Goal: Ask a question

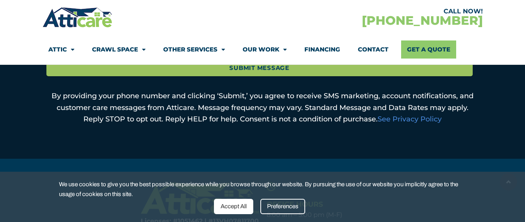
scroll to position [472, 0]
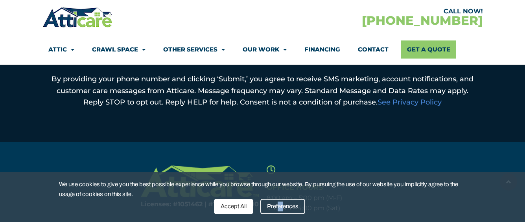
drag, startPoint x: 283, startPoint y: 203, endPoint x: 279, endPoint y: 205, distance: 4.8
click at [279, 205] on div "Preferences" at bounding box center [282, 206] width 45 height 15
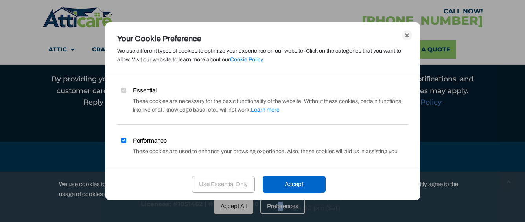
click at [122, 139] on input "Performance" at bounding box center [123, 140] width 5 height 5
checkbox input "false"
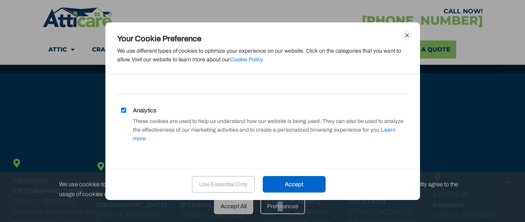
scroll to position [637, 0]
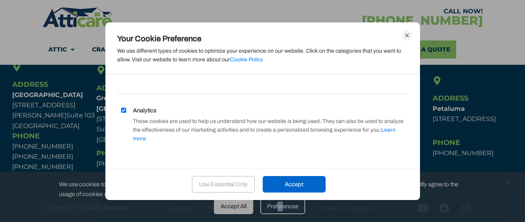
click at [124, 109] on input "Analytics" at bounding box center [123, 110] width 5 height 5
checkbox input "false"
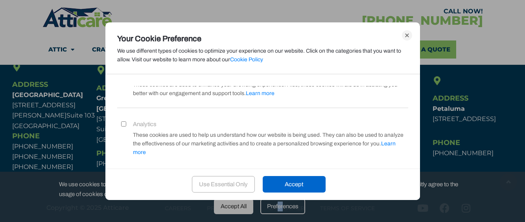
scroll to position [81, 0]
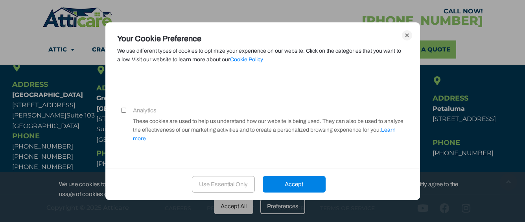
click at [293, 185] on div "Accept" at bounding box center [294, 184] width 63 height 17
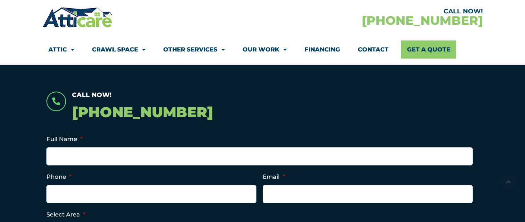
scroll to position [157, 0]
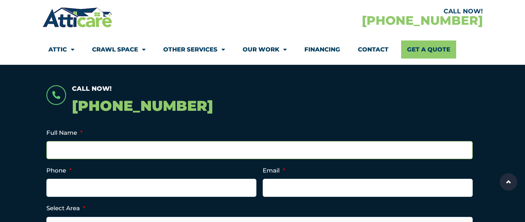
click at [66, 150] on input "Full Name *" at bounding box center [259, 150] width 426 height 18
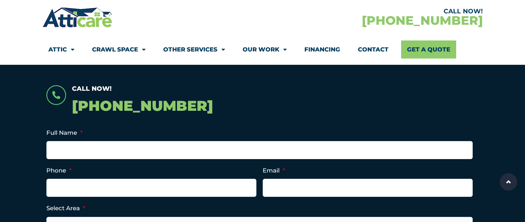
click at [122, 108] on p "[PHONE_NUMBER]" at bounding box center [275, 105] width 407 height 23
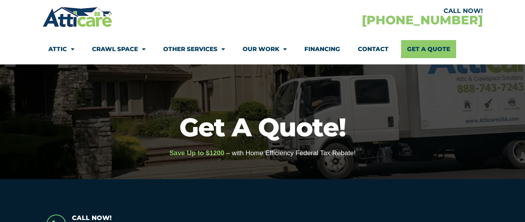
scroll to position [0, 0]
